Goal: Task Accomplishment & Management: Manage account settings

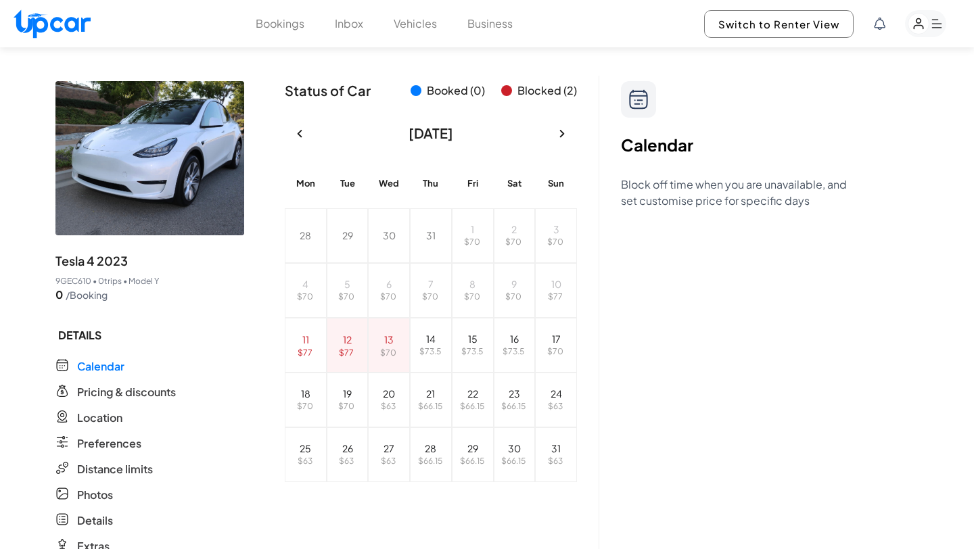
select select "********"
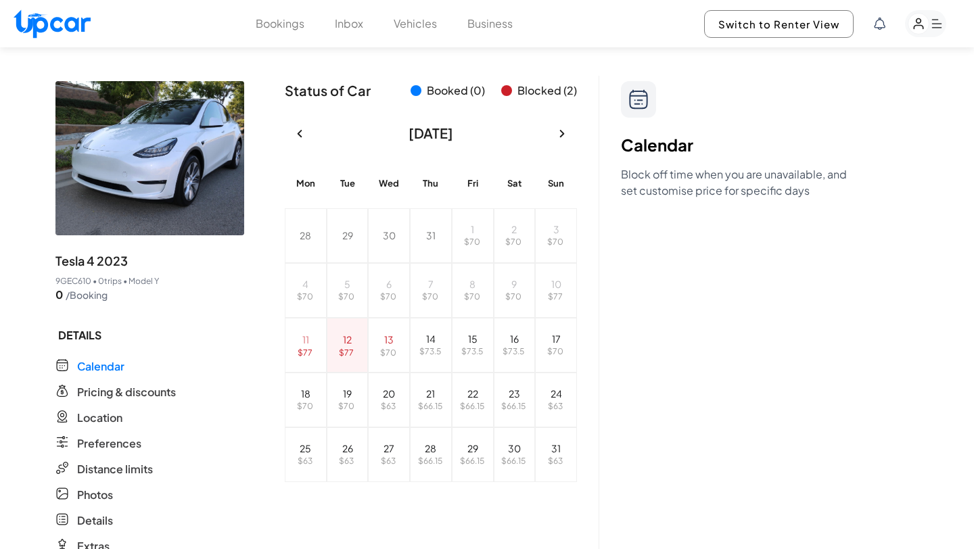
click at [516, 96] on span "Blocked ( 2 )" at bounding box center [539, 91] width 76 height 16
click at [516, 92] on span "Blocked ( 2 )" at bounding box center [539, 91] width 76 height 16
click at [459, 91] on span "Booked ( 0 )" at bounding box center [456, 91] width 58 height 16
click at [432, 91] on span "Booked ( 0 )" at bounding box center [456, 91] width 58 height 16
click at [563, 133] on icon "button" at bounding box center [562, 133] width 5 height 7
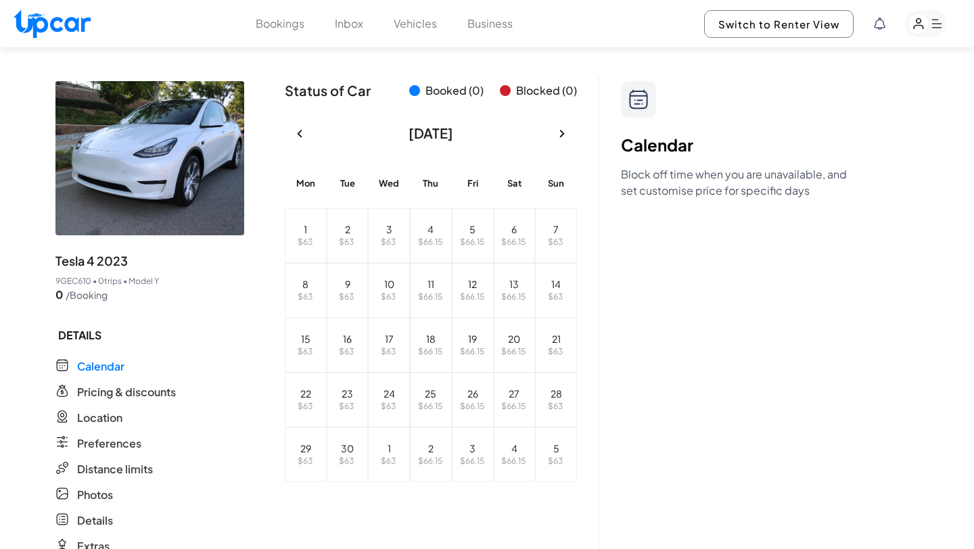
click at [630, 95] on icon at bounding box center [638, 100] width 18 height 20
click at [634, 139] on h2 "Calendar" at bounding box center [734, 145] width 226 height 22
click at [296, 119] on button "button" at bounding box center [300, 134] width 30 height 30
click at [352, 341] on div "28 $ 70 29 $ 70 30 $ 70 31 $ 70 1 $ 70 2 $ 70 3 $ 70 4 $ 70 5 $ 70 6 $ 70 7 $ 7…" at bounding box center [431, 345] width 292 height 274
click at [392, 352] on span "$ 70" at bounding box center [388, 353] width 16 height 10
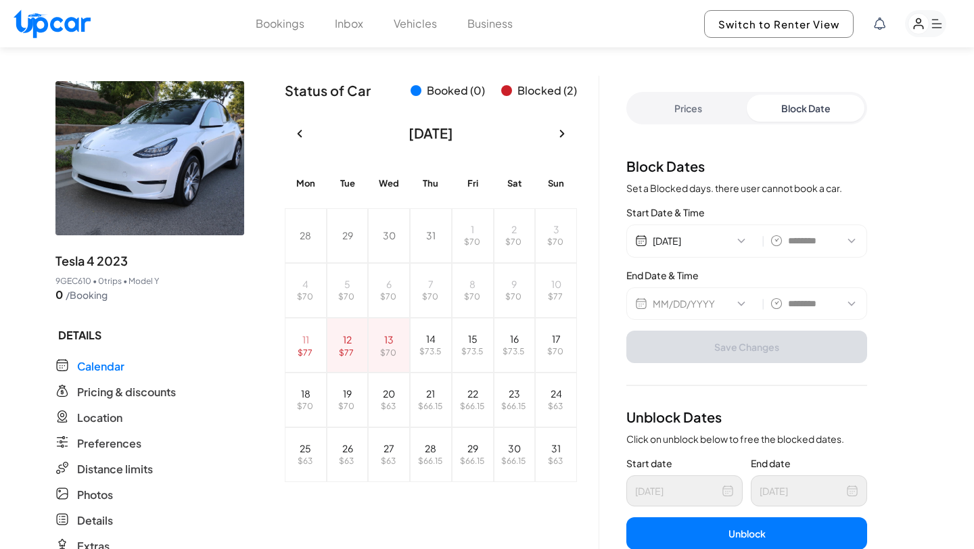
click at [296, 338] on div "28 $ 70 29 $ 70 30 $ 70 31 $ 70 1 $ 70 2 $ 70 3 $ 70 4 $ 70 5 $ 70 6 $ 70 7 $ 7…" at bounding box center [431, 345] width 292 height 274
click at [350, 340] on div "28 $ 70 29 $ 70 30 $ 70 31 $ 70 1 $ 70 2 $ 70 3 $ 70 4 $ 70 5 $ 70 6 $ 70 7 $ 7…" at bounding box center [431, 345] width 292 height 274
click at [388, 339] on abbr "13" at bounding box center [388, 339] width 9 height 12
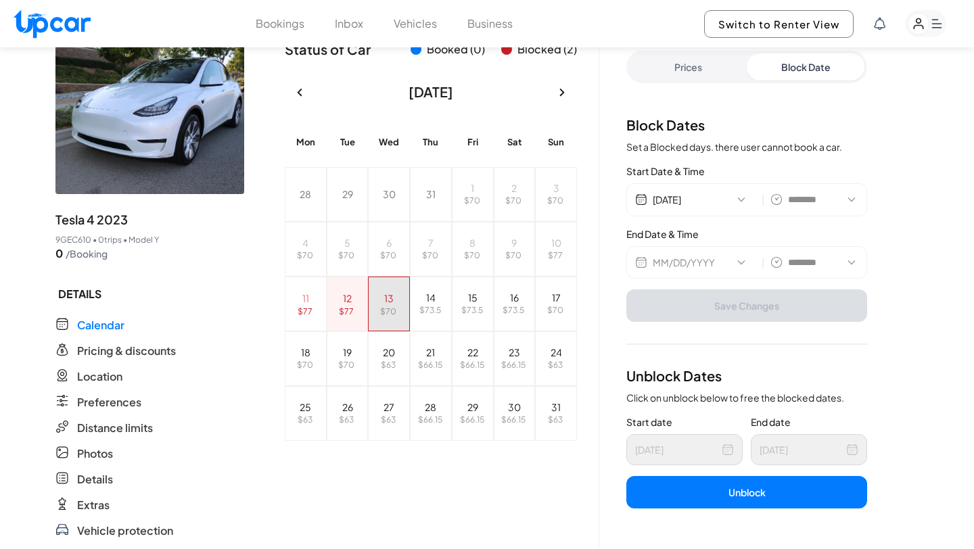
scroll to position [57, 0]
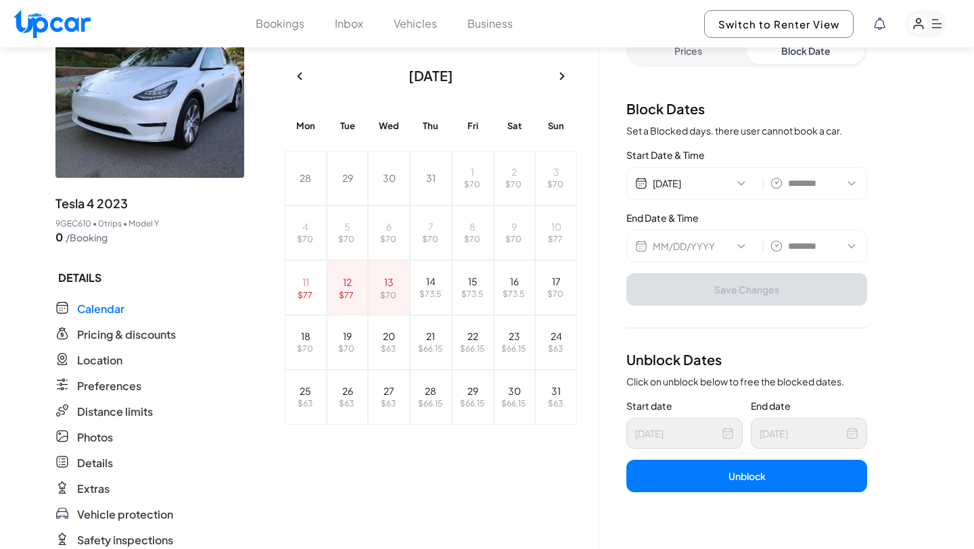
click at [701, 470] on button "Unblock" at bounding box center [746, 476] width 241 height 32
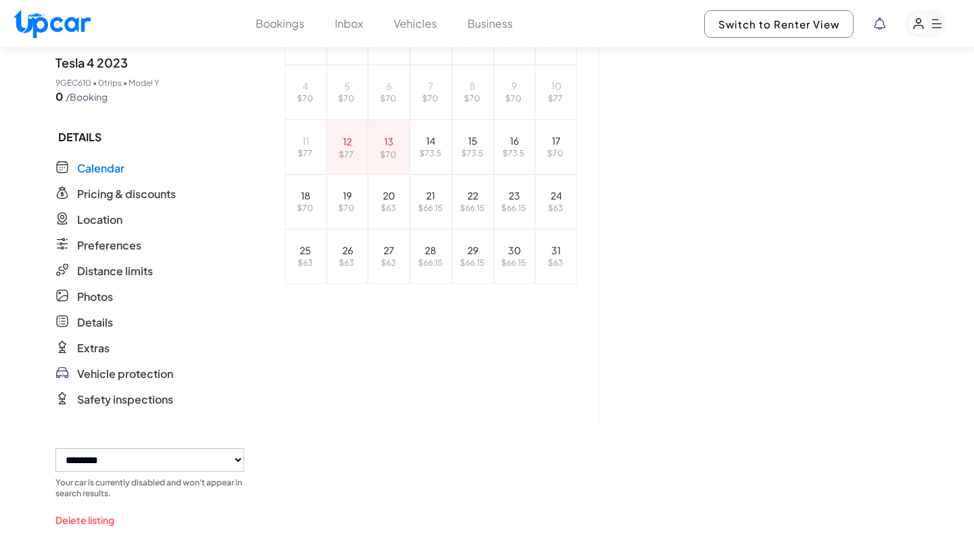
scroll to position [204, 0]
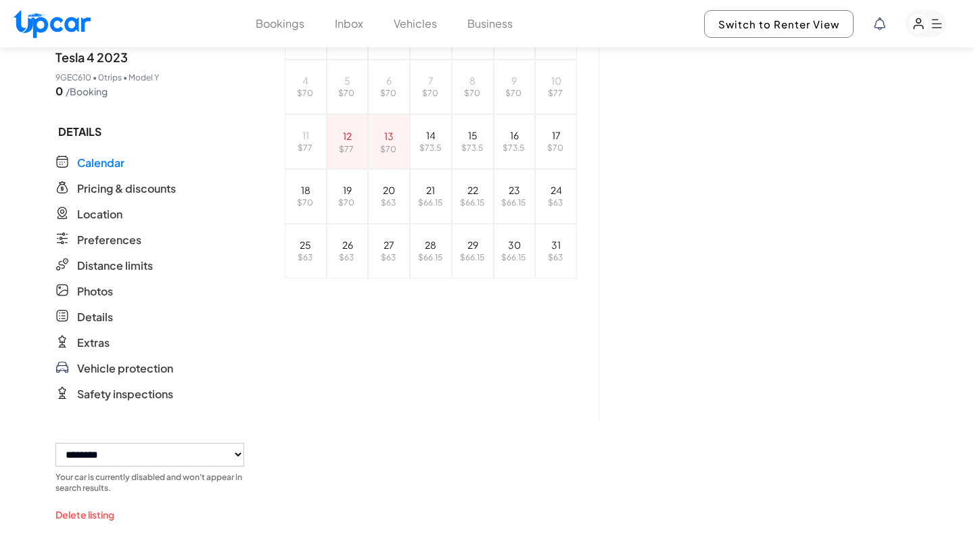
click at [128, 453] on select "**********" at bounding box center [149, 455] width 189 height 24
select select "******"
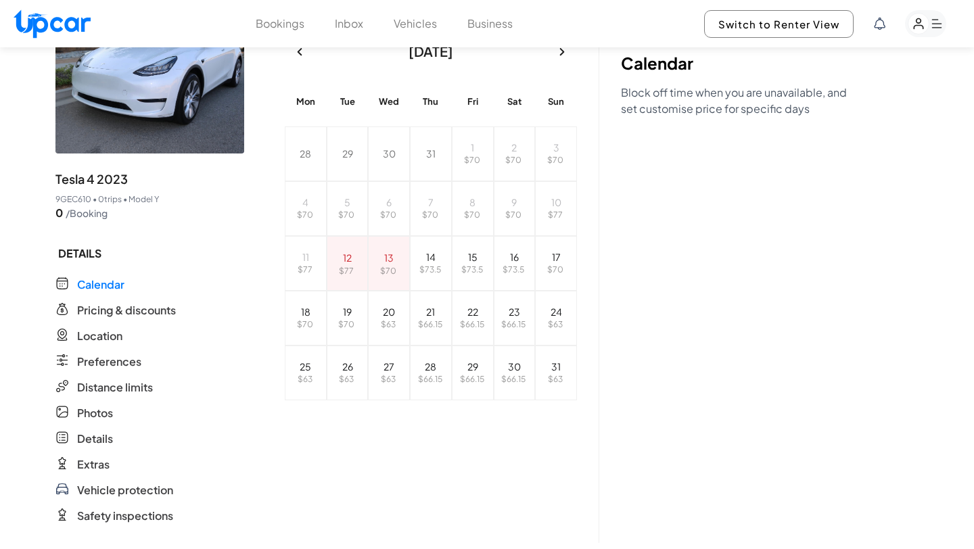
scroll to position [0, 0]
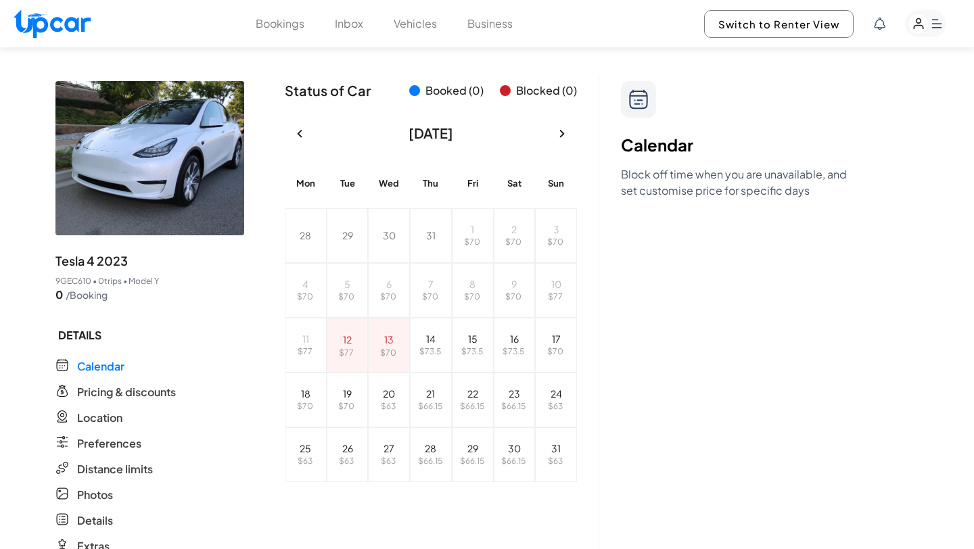
click at [315, 97] on span "Status of Car" at bounding box center [328, 90] width 86 height 19
click at [412, 23] on button "Vehicles" at bounding box center [415, 24] width 43 height 16
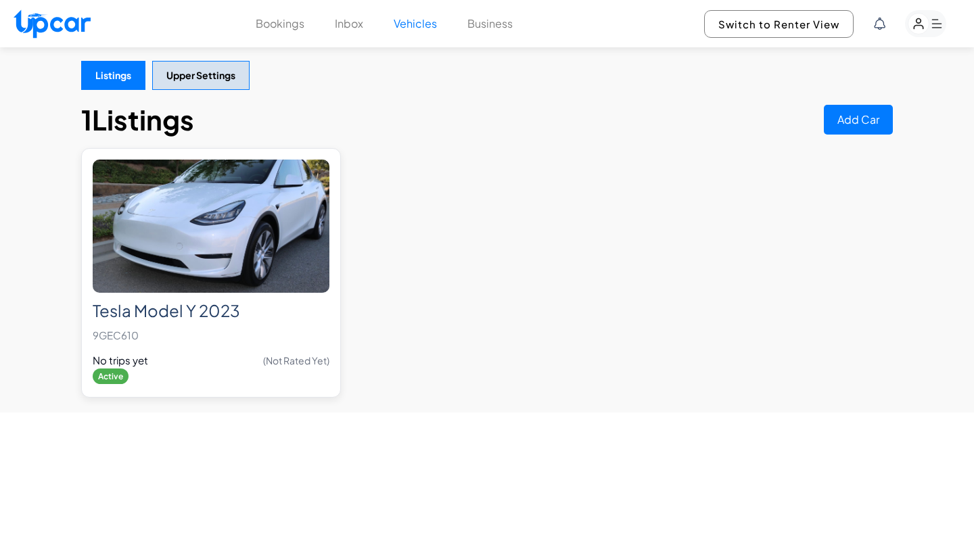
click at [208, 379] on div "Tesla Model Y 2023 9GEC610 No trips yet (Not Rated Yet) Active" at bounding box center [211, 339] width 237 height 93
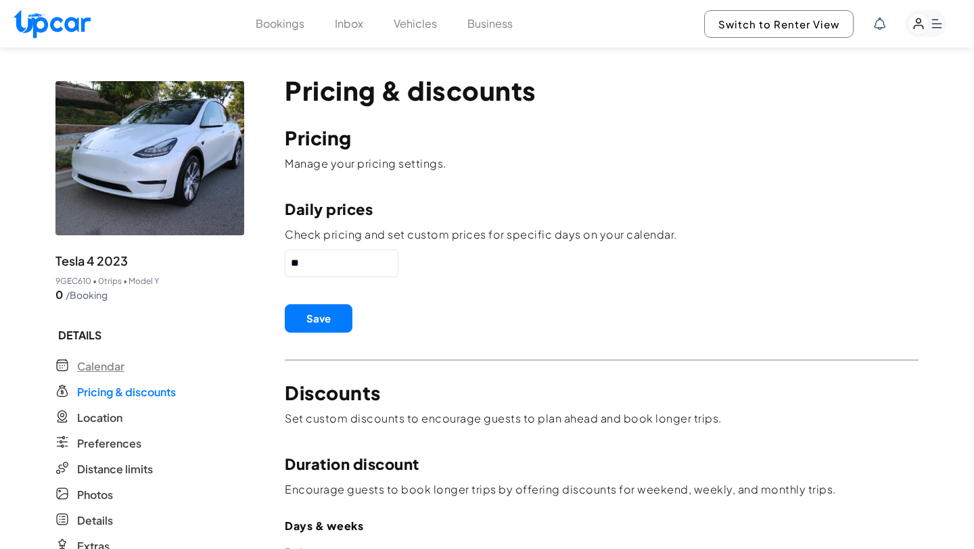
click at [107, 364] on span "Calendar" at bounding box center [100, 366] width 47 height 16
